Goal: Check status: Check status

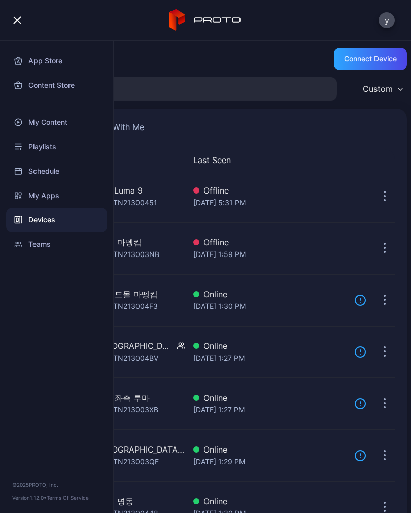
scroll to position [173, 0]
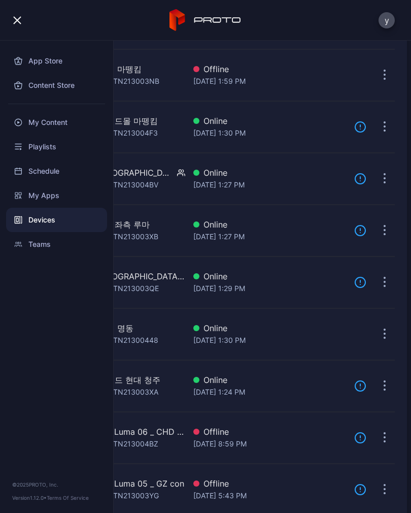
click at [51, 228] on div "Devices" at bounding box center [56, 220] width 101 height 24
click at [48, 219] on div "Devices" at bounding box center [56, 220] width 101 height 24
click at [235, 13] on icon at bounding box center [206, 20] width 72 height 22
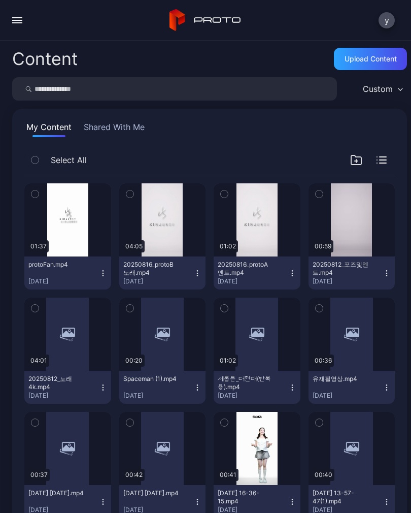
click at [17, 28] on button "button" at bounding box center [17, 20] width 20 height 20
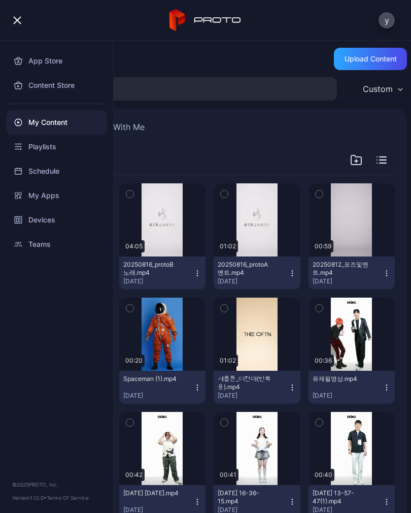
click at [49, 222] on div "Devices" at bounding box center [56, 220] width 101 height 24
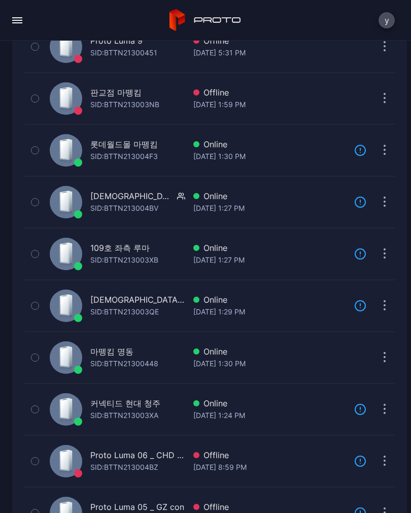
scroll to position [156, 0]
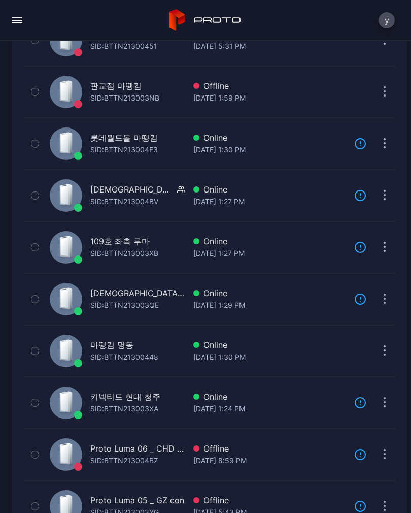
click at [245, 348] on div "Online" at bounding box center [270, 345] width 153 height 12
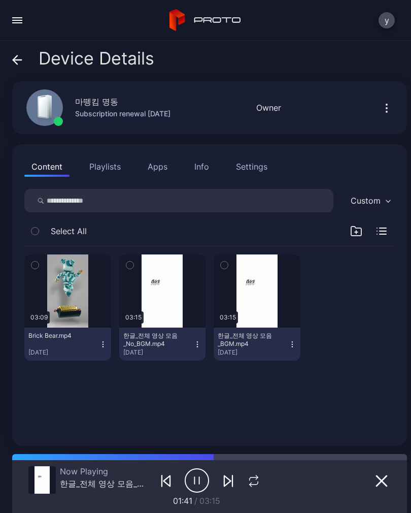
click at [0, 0] on div "button" at bounding box center [0, 0] width 0 height 0
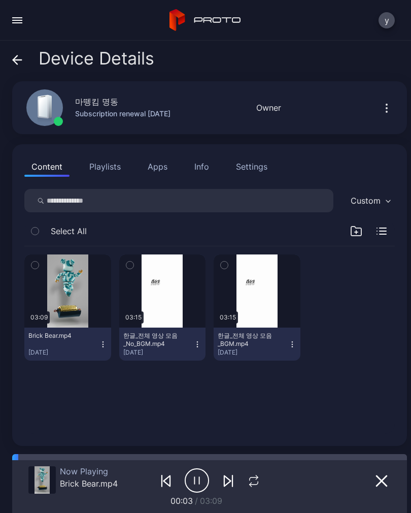
click at [0, 0] on div "button" at bounding box center [0, 0] width 0 height 0
click at [262, 482] on button "button" at bounding box center [253, 480] width 19 height 14
click at [253, 480] on icon "button" at bounding box center [253, 480] width 11 height 11
